Goal: Complete application form

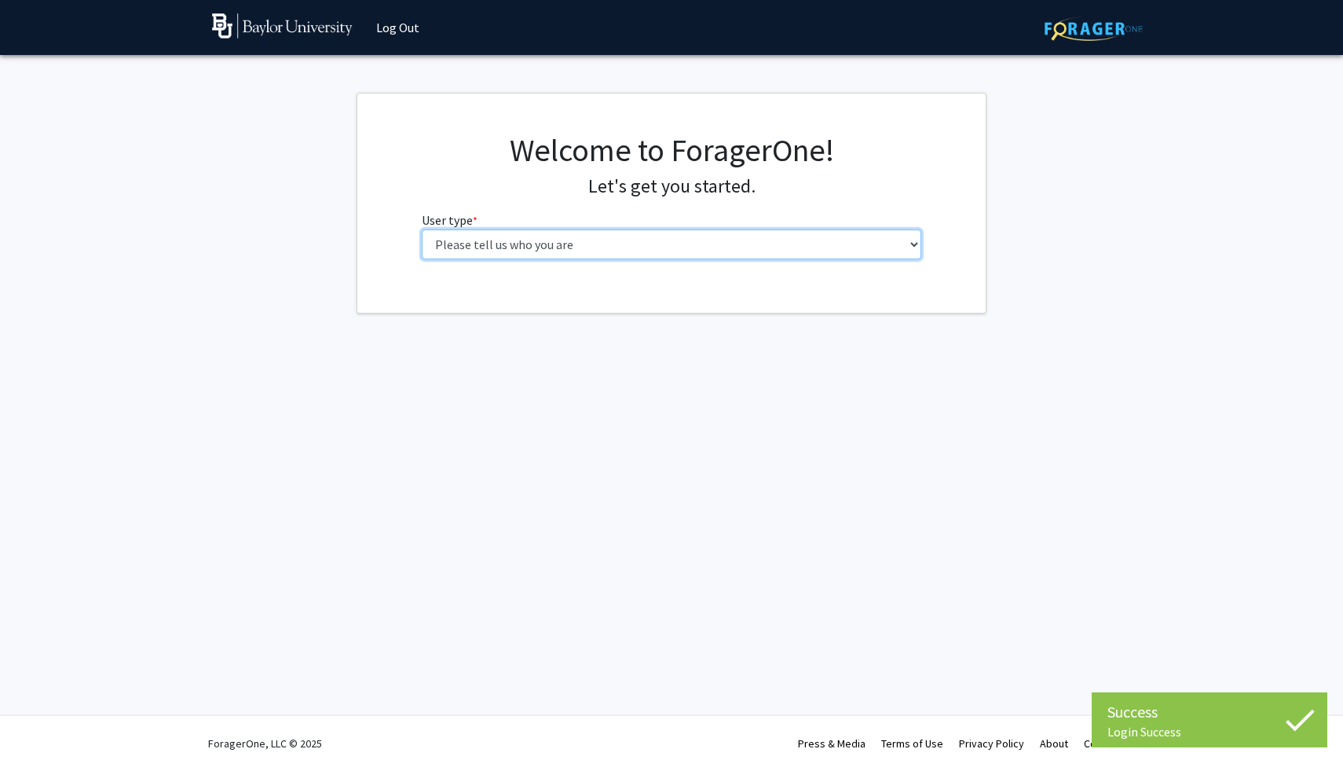
click at [679, 250] on select "Please tell us who you are Undergraduate Student Master's Student Doctoral Cand…" at bounding box center [672, 244] width 500 height 30
select select "1: undergrad"
click at [422, 229] on select "Please tell us who you are Undergraduate Student Master's Student Doctoral Cand…" at bounding box center [672, 244] width 500 height 30
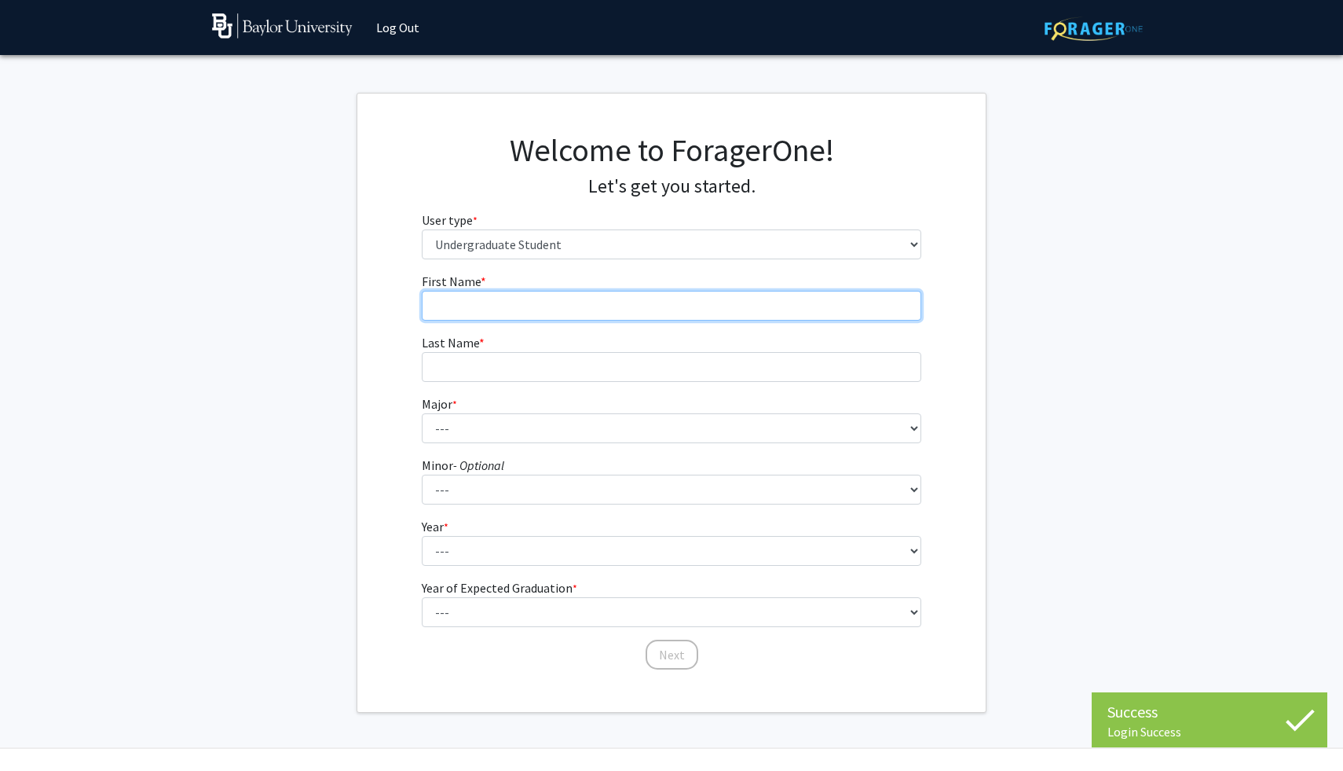
click at [525, 299] on input "First Name * required" at bounding box center [672, 306] width 500 height 30
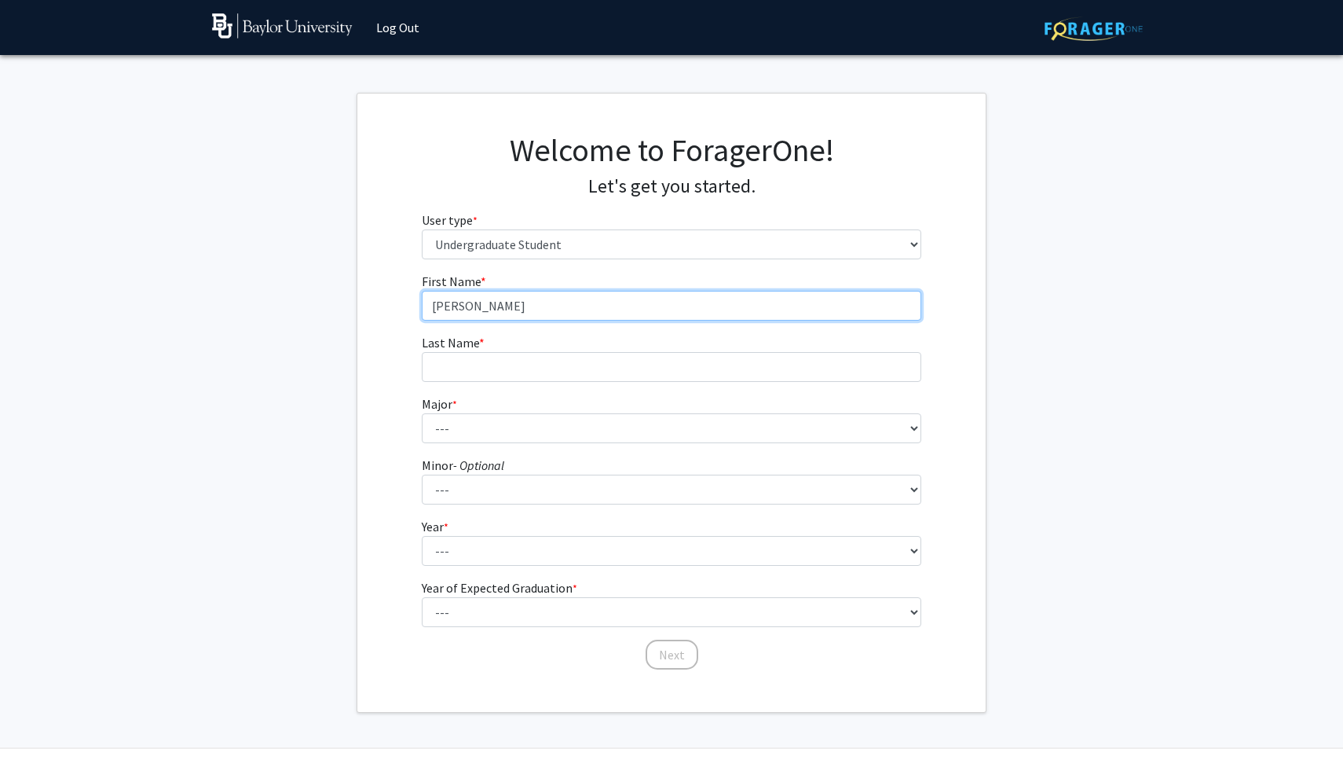
type input "[PERSON_NAME]"
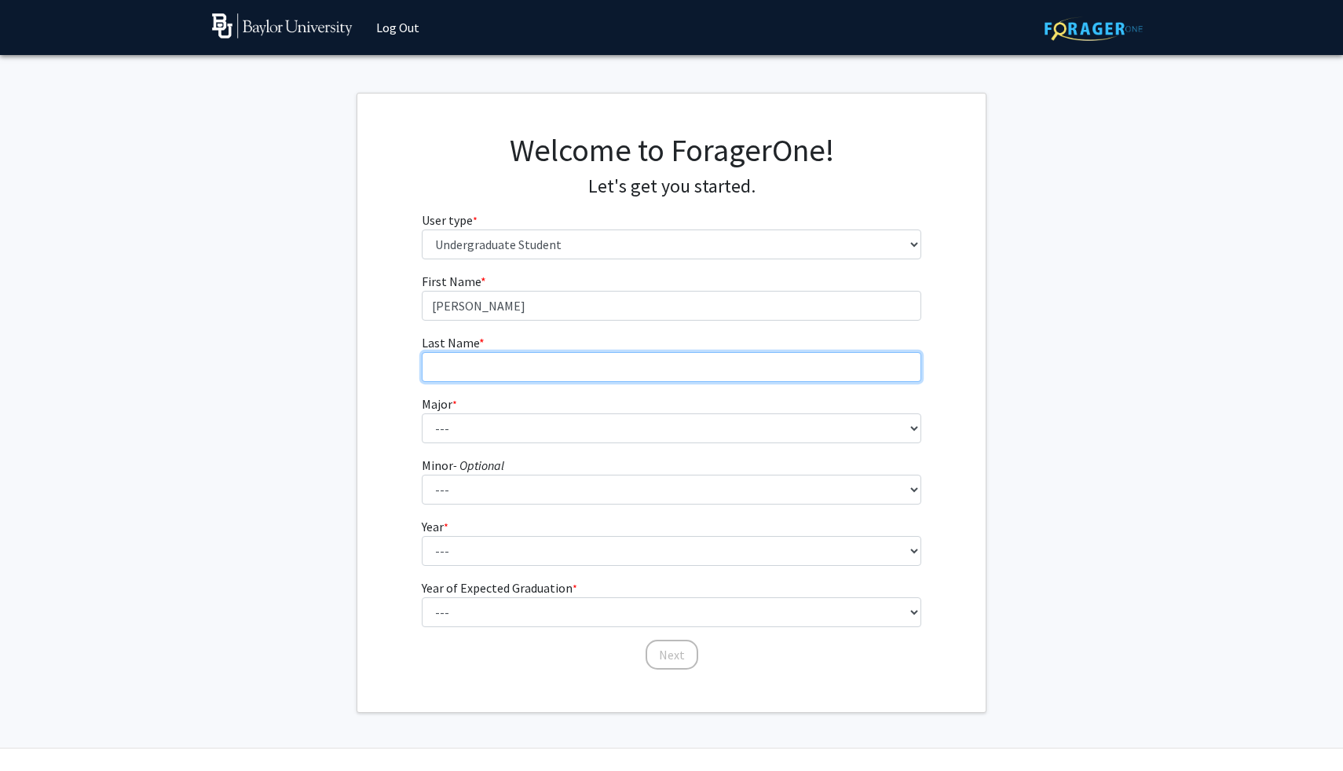
click at [503, 371] on input "Last Name * required" at bounding box center [672, 367] width 500 height 30
type input "Owers"
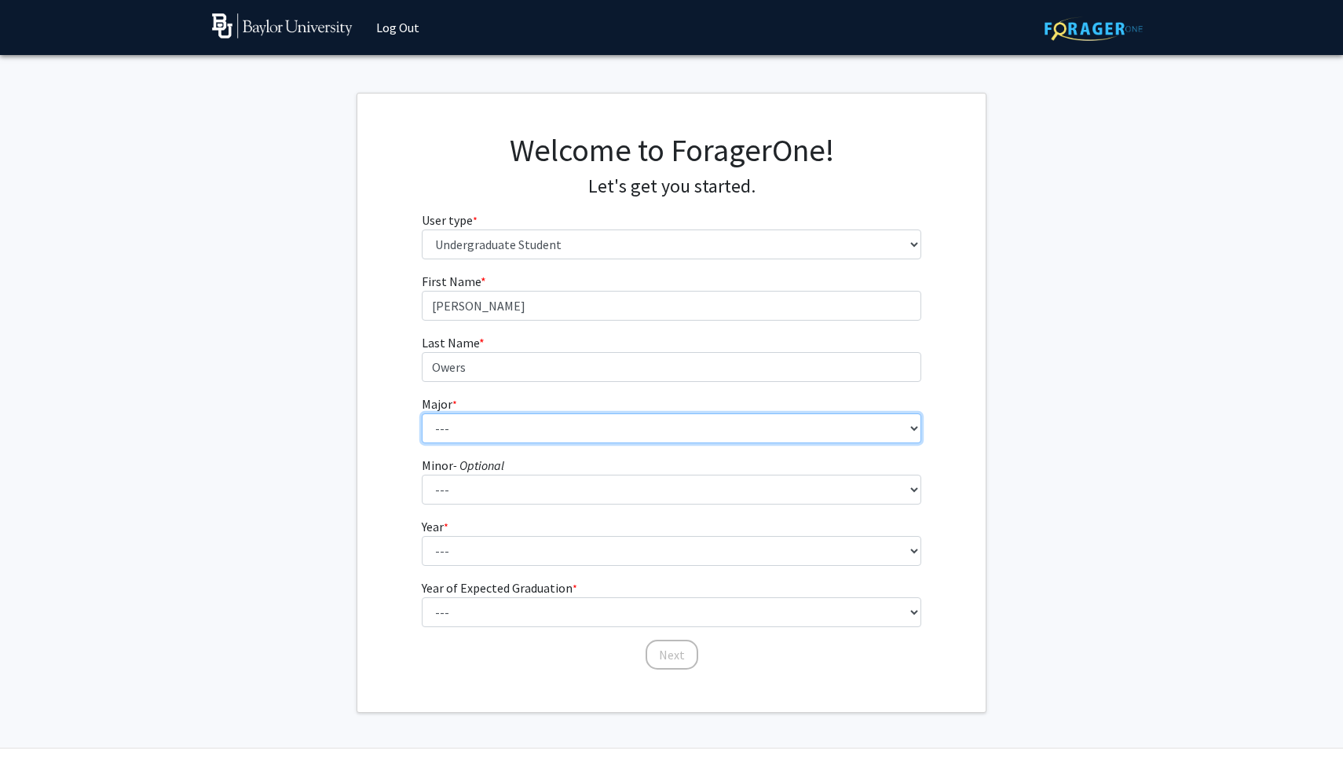
click at [493, 434] on select "--- Accounting American Studies Anthropology Apparel Design & Product Developme…" at bounding box center [672, 428] width 500 height 30
select select "14: 2679"
click at [422, 413] on select "--- Accounting American Studies Anthropology Apparel Design & Product Developme…" at bounding box center [672, 428] width 500 height 30
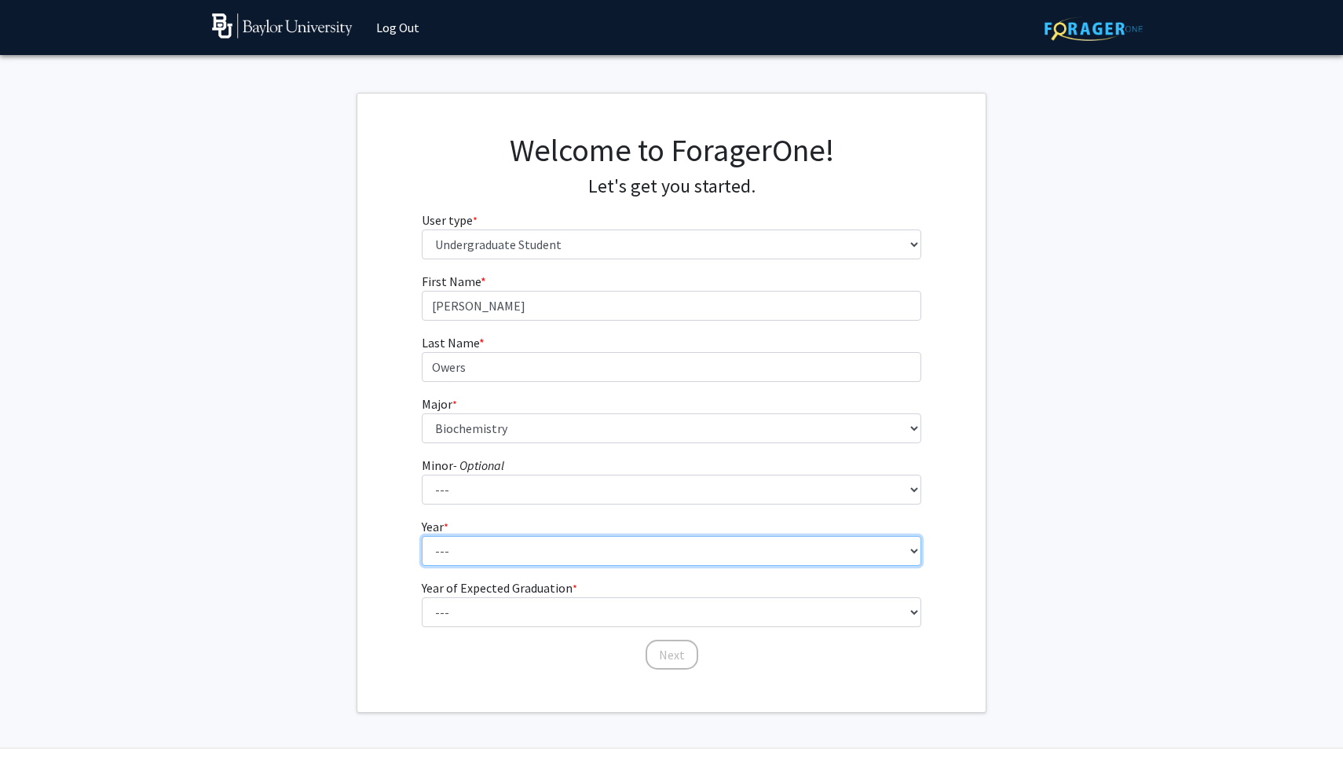
click at [464, 556] on select "--- First-year Sophomore Junior Senior Postbaccalaureate Certificate" at bounding box center [672, 551] width 500 height 30
select select "1: first-year"
click at [422, 536] on select "--- First-year Sophomore Junior Senior Postbaccalaureate Certificate" at bounding box center [672, 551] width 500 height 30
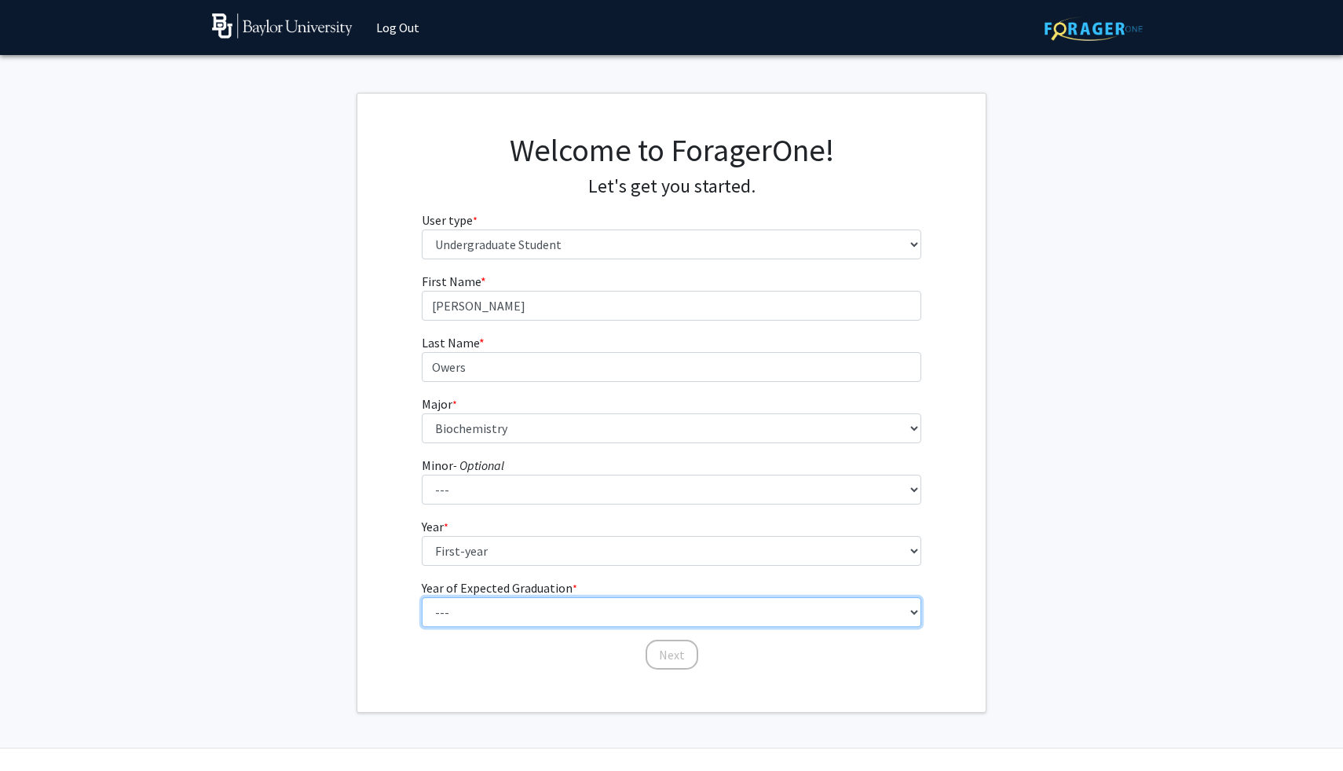
click at [506, 612] on select "--- 2025 2026 2027 2028 2029 2030 2031 2032 2033 2034" at bounding box center [672, 612] width 500 height 30
select select "5: 2029"
click at [422, 597] on select "--- 2025 2026 2027 2028 2029 2030 2031 2032 2033 2034" at bounding box center [672, 612] width 500 height 30
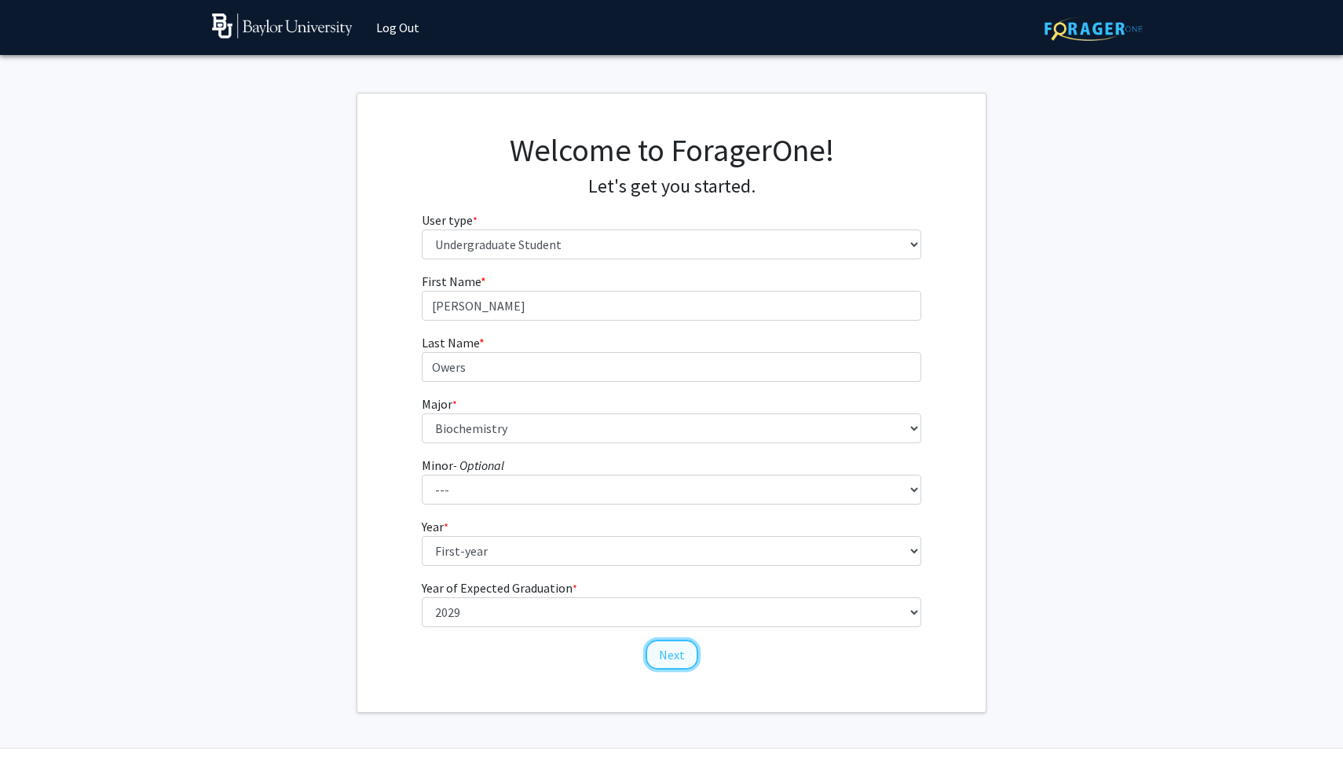
click at [672, 657] on button "Next" at bounding box center [672, 654] width 53 height 30
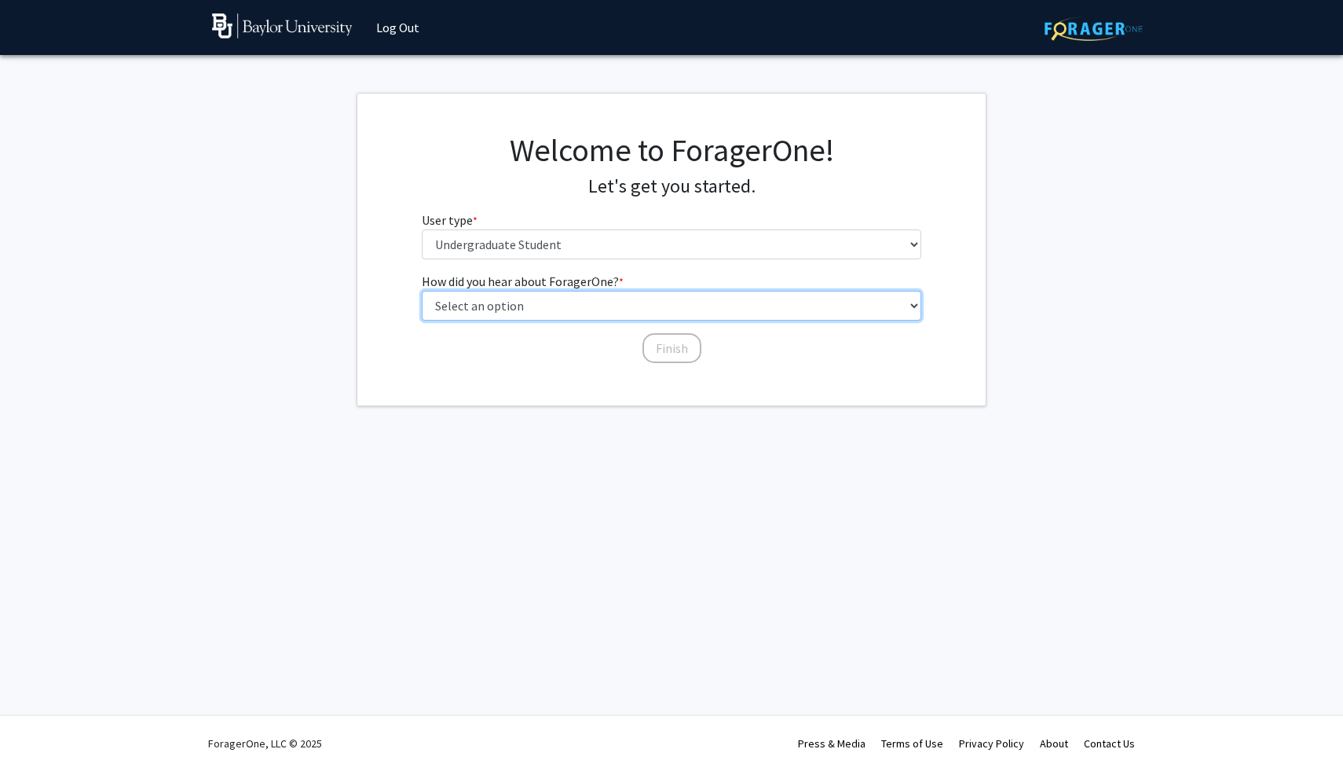
click at [589, 310] on select "Select an option Peer/student recommendation Faculty/staff recommendation Unive…" at bounding box center [672, 306] width 500 height 30
select select "1: peer_recommendation"
click at [422, 291] on select "Select an option Peer/student recommendation Faculty/staff recommendation Unive…" at bounding box center [672, 306] width 500 height 30
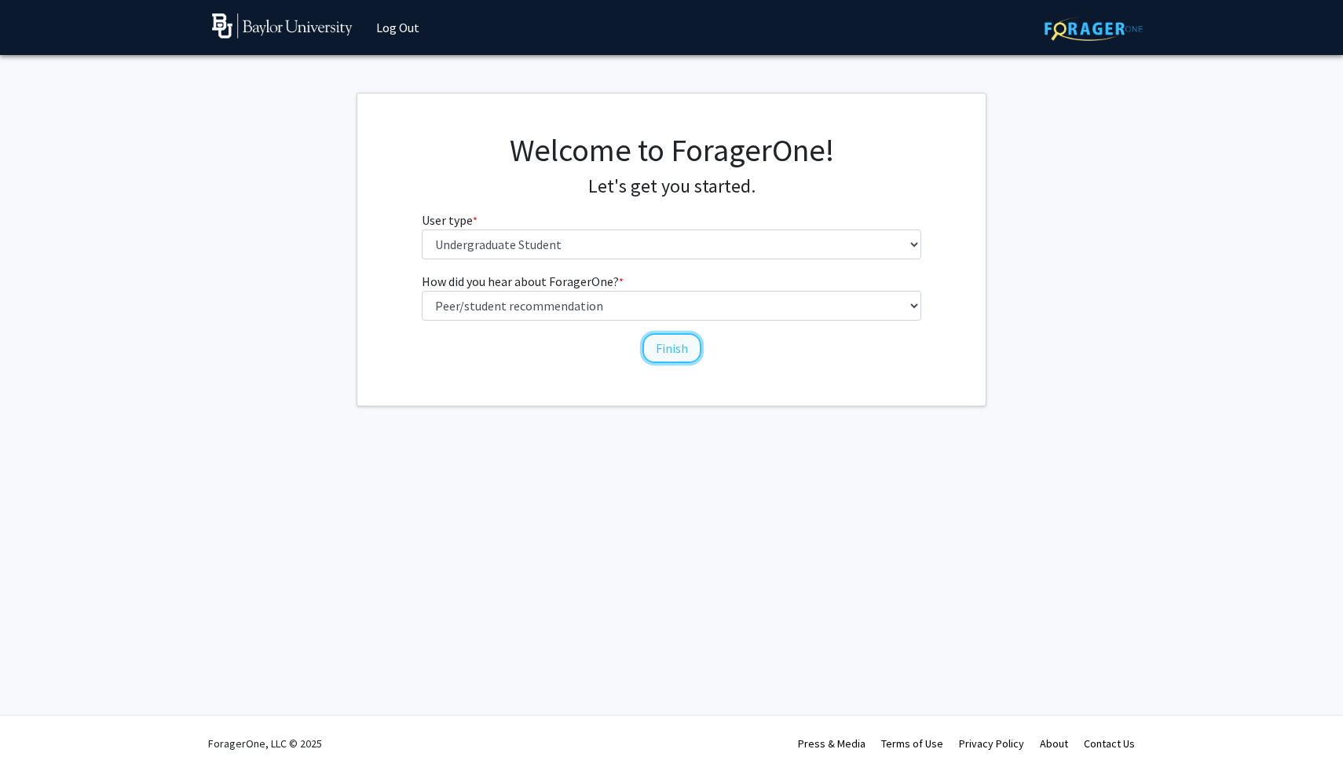
click at [669, 347] on button "Finish" at bounding box center [672, 348] width 59 height 30
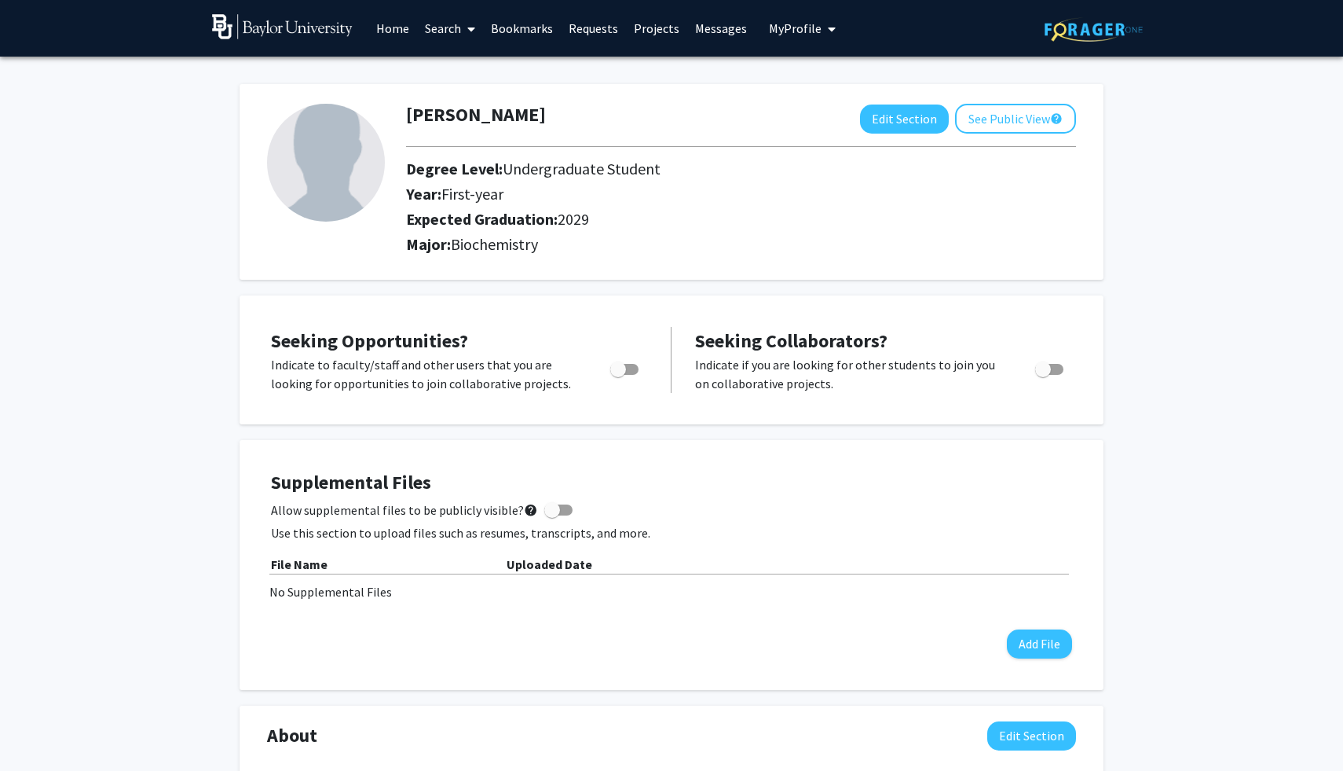
click at [454, 27] on link "Search" at bounding box center [450, 28] width 66 height 55
click at [474, 68] on span "Faculty/Staff" at bounding box center [474, 72] width 115 height 31
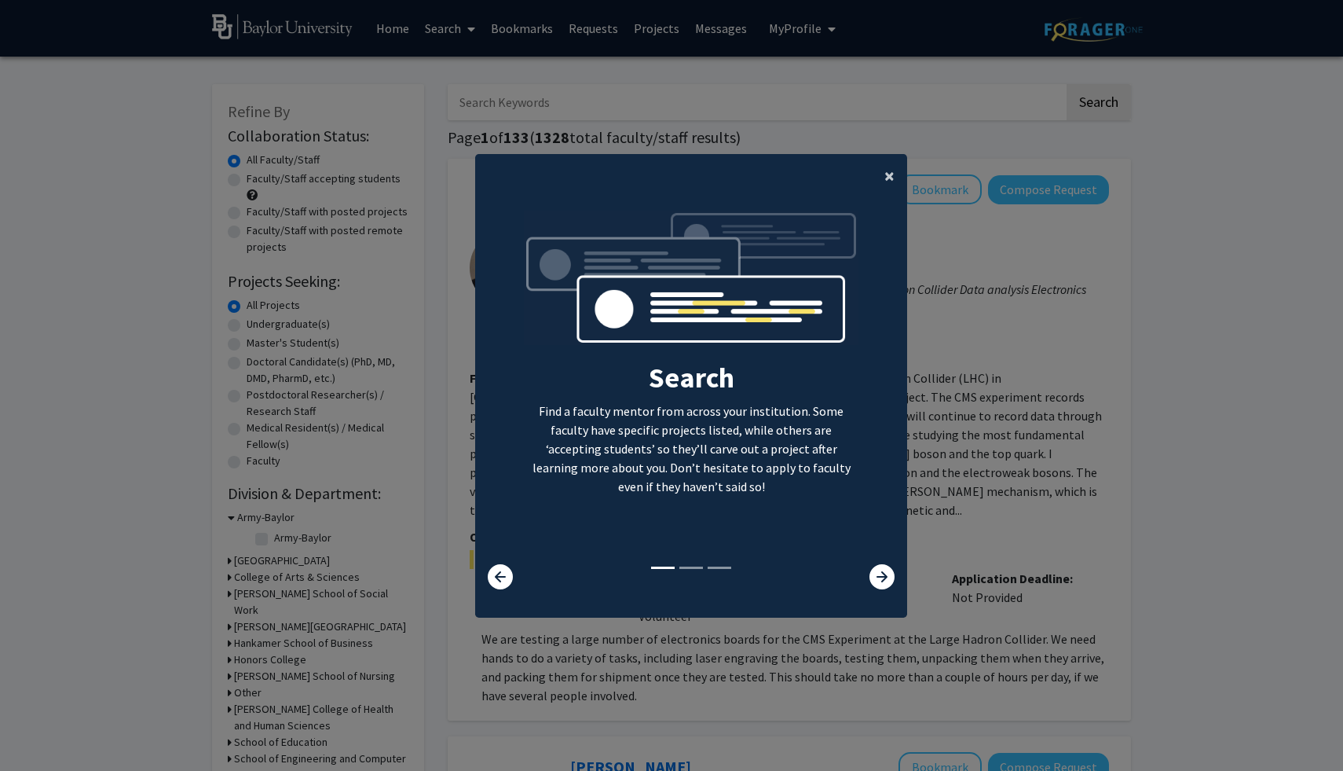
click at [888, 174] on span "×" at bounding box center [889, 175] width 10 height 24
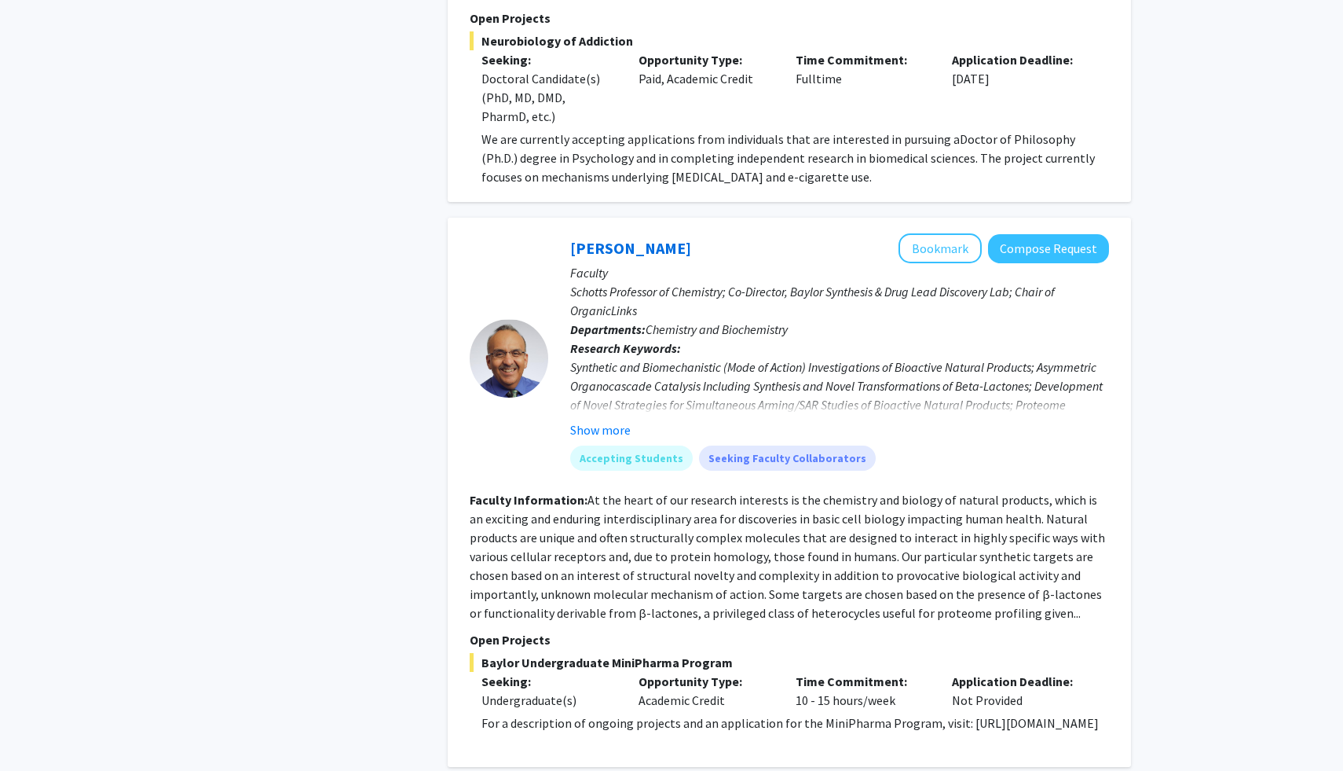
scroll to position [1042, 0]
